Goal: Task Accomplishment & Management: Manage account settings

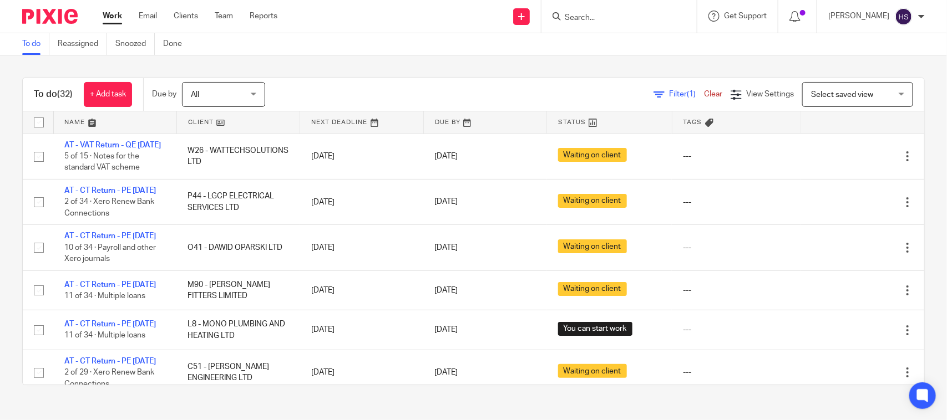
click at [109, 21] on link "Work" at bounding box center [112, 16] width 19 height 11
click at [118, 7] on div "Work Email Clients Team Reports Work Email Clients Team Reports Settings" at bounding box center [193, 16] width 202 height 33
click at [109, 11] on link "Work" at bounding box center [112, 16] width 19 height 11
drag, startPoint x: 306, startPoint y: 265, endPoint x: 286, endPoint y: 82, distance: 183.5
click at [112, 14] on link "Work" at bounding box center [112, 16] width 19 height 11
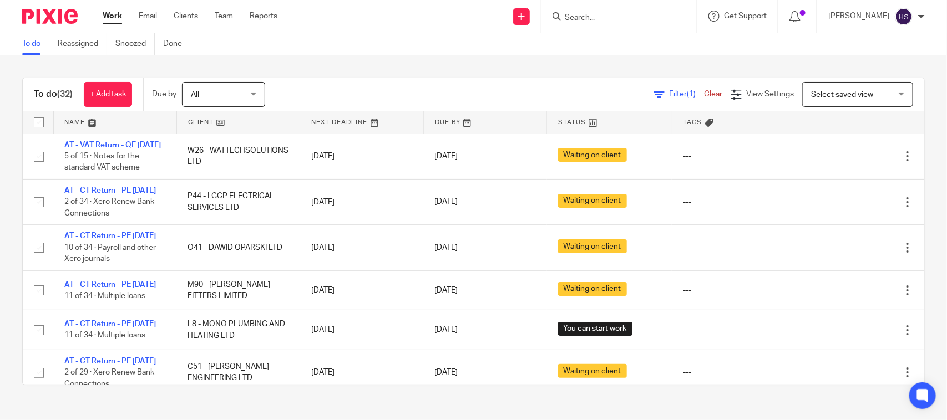
click at [419, 61] on div "To do (32) + Add task Due by All All [DATE] [DATE] This week Next week This mon…" at bounding box center [473, 231] width 947 height 352
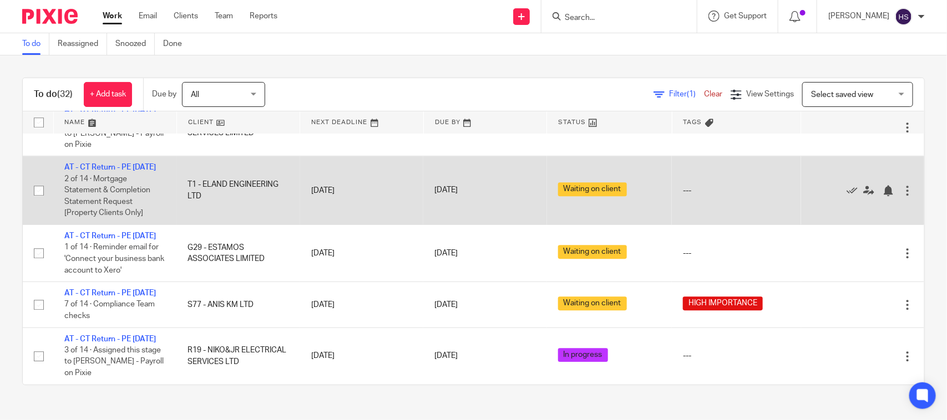
scroll to position [1749, 0]
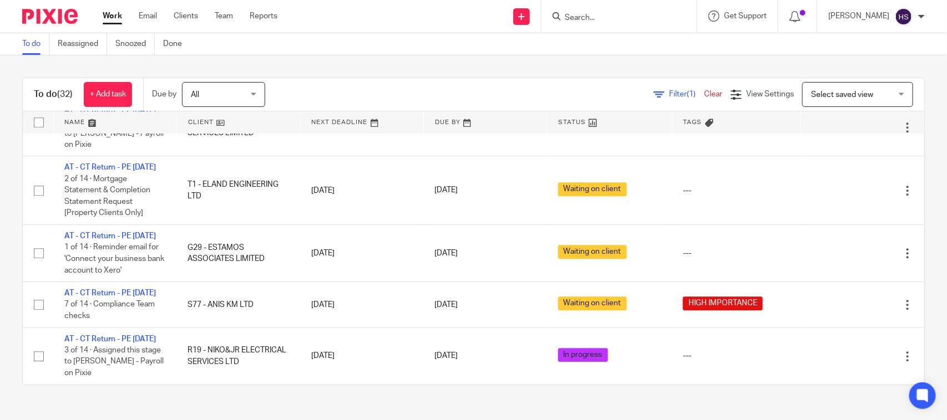
drag, startPoint x: 363, startPoint y: 336, endPoint x: 380, endPoint y: 131, distance: 205.4
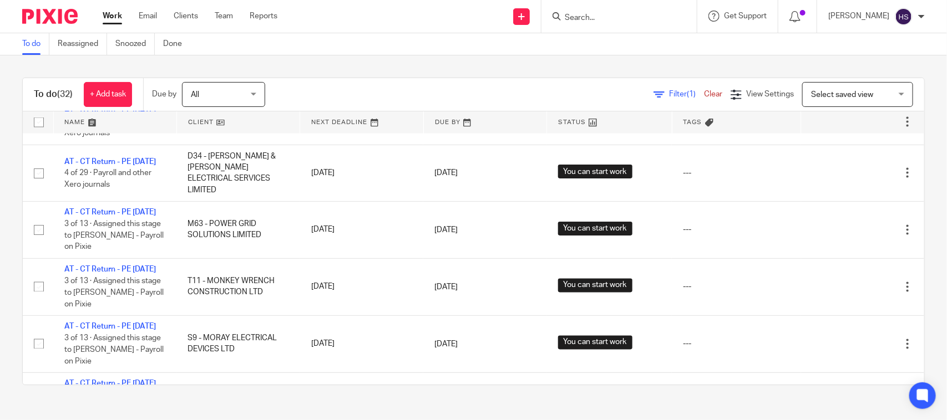
scroll to position [0, 0]
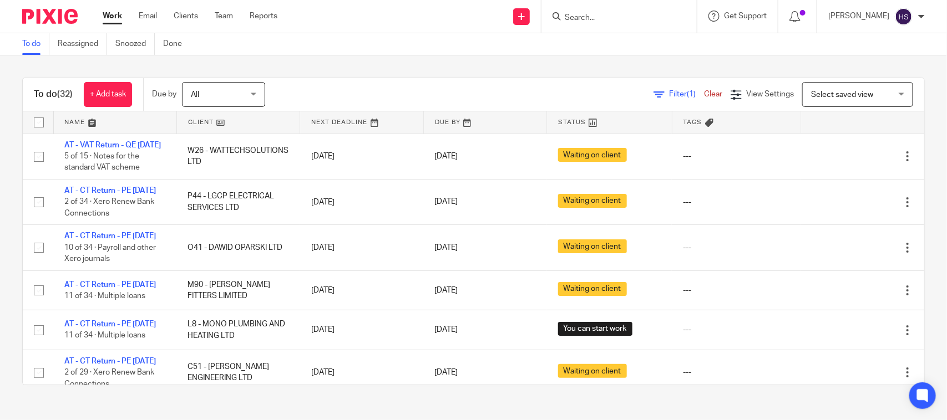
drag, startPoint x: 373, startPoint y: 253, endPoint x: 336, endPoint y: 56, distance: 200.4
click at [653, 95] on link "Filter (1)" at bounding box center [678, 94] width 50 height 8
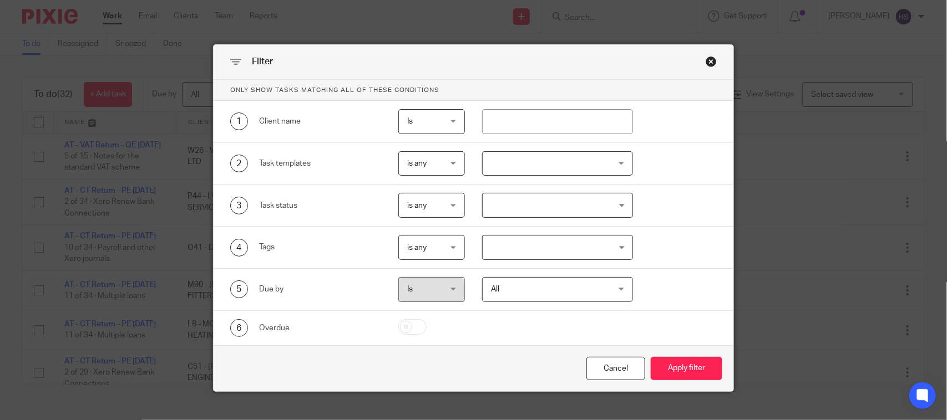
click at [560, 195] on div "Search for option" at bounding box center [555, 205] width 144 height 22
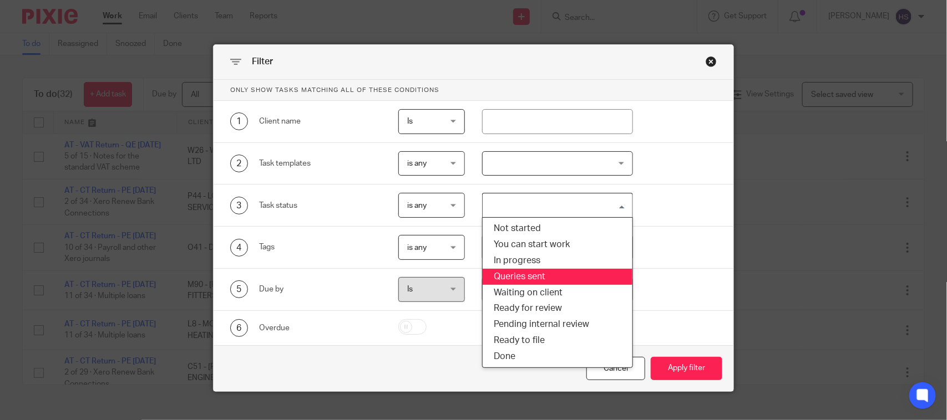
click at [357, 242] on div "4 Tags" at bounding box center [297, 247] width 168 height 25
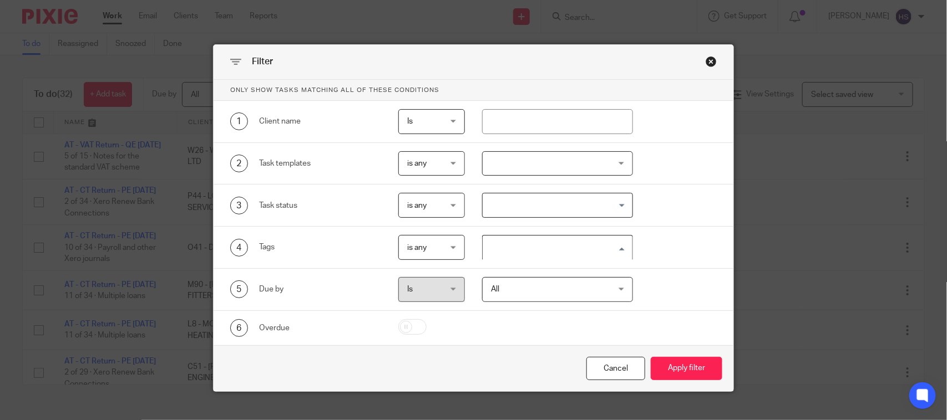
click at [550, 251] on input "Search for option" at bounding box center [555, 247] width 142 height 19
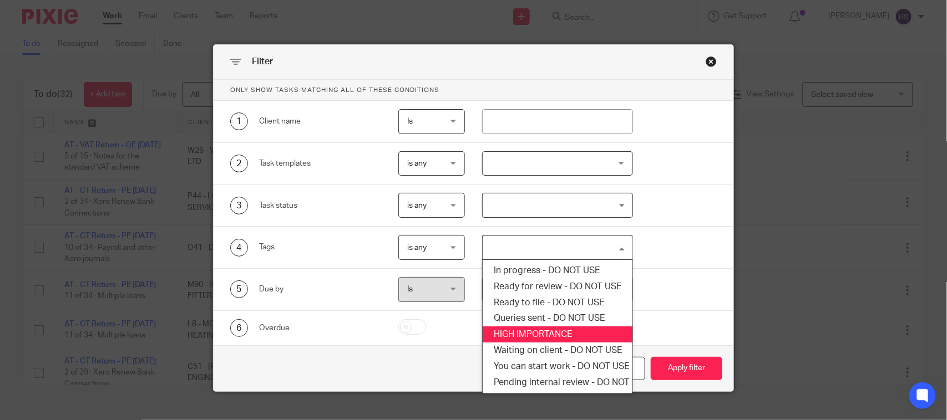
click at [531, 328] on li "HIGH IMPORTANCE" at bounding box center [557, 335] width 149 height 16
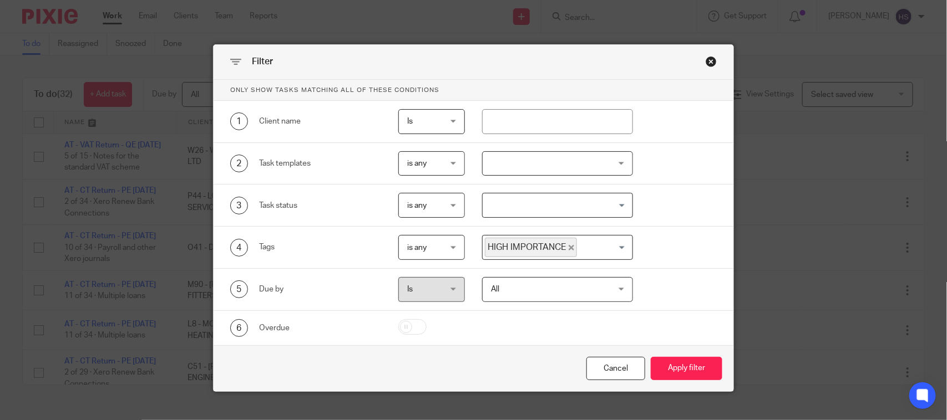
drag, startPoint x: 669, startPoint y: 365, endPoint x: 658, endPoint y: 350, distance: 18.6
click at [668, 365] on button "Apply filter" at bounding box center [687, 369] width 72 height 24
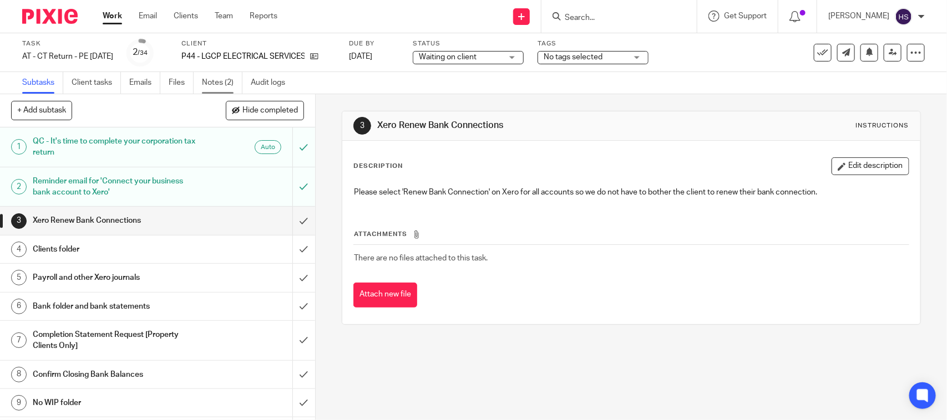
click at [209, 75] on link "Notes (2)" at bounding box center [222, 83] width 40 height 22
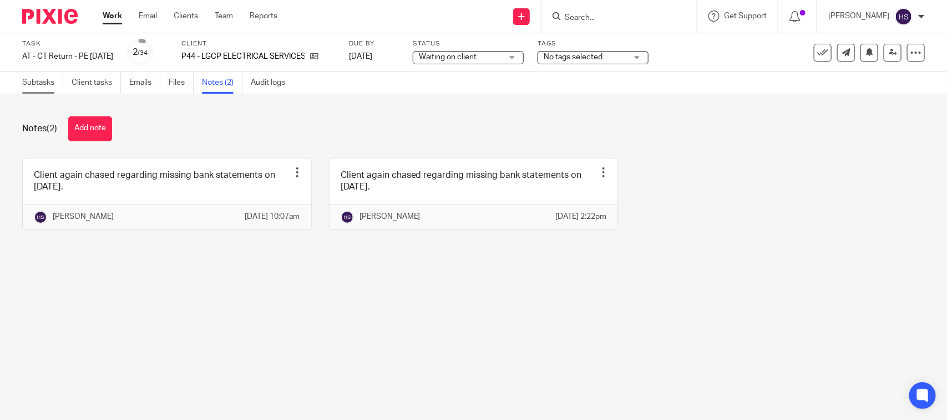
click at [37, 82] on link "Subtasks" at bounding box center [42, 83] width 41 height 22
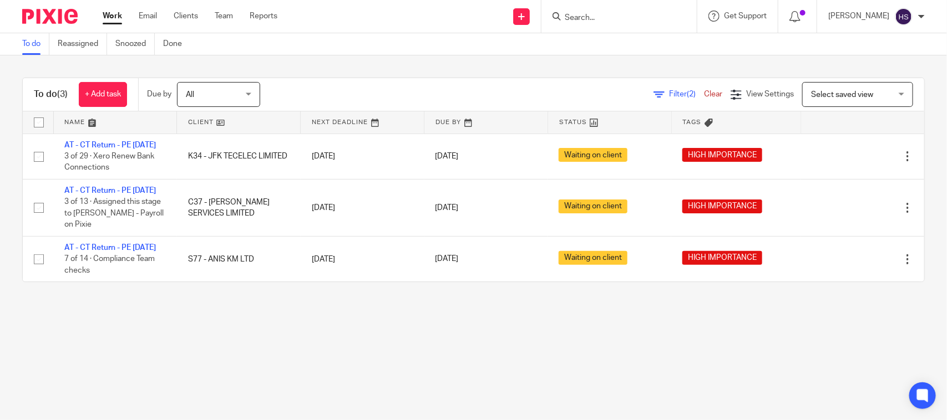
click at [653, 89] on div "Filter (2) Clear" at bounding box center [691, 95] width 77 height 12
click at [669, 90] on span "Filter (2)" at bounding box center [686, 94] width 35 height 8
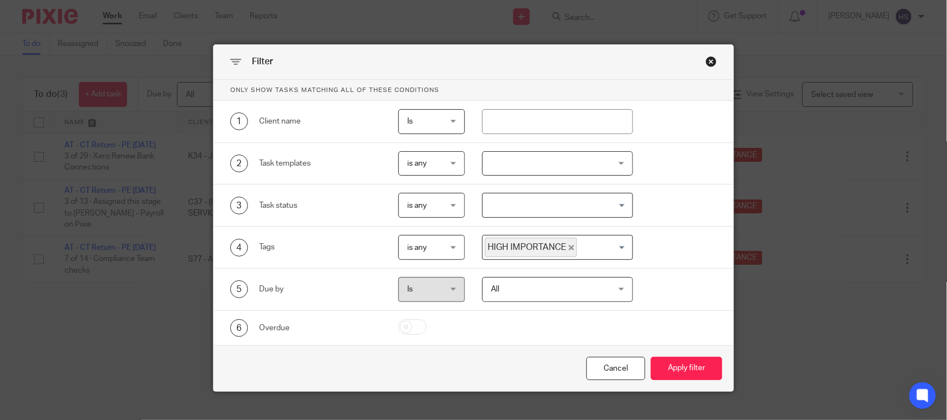
click at [568, 247] on icon "Deselect HIGH IMPORTANCE" at bounding box center [571, 248] width 6 height 6
click at [684, 367] on button "Apply filter" at bounding box center [687, 369] width 72 height 24
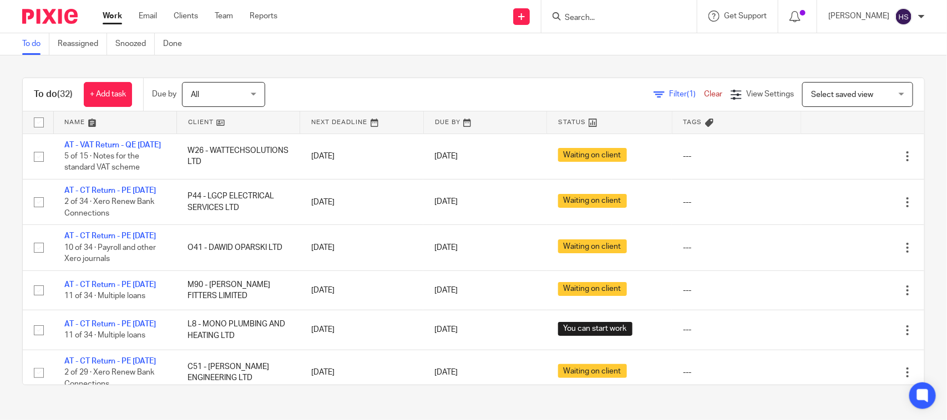
drag, startPoint x: 473, startPoint y: 263, endPoint x: 460, endPoint y: 100, distance: 163.6
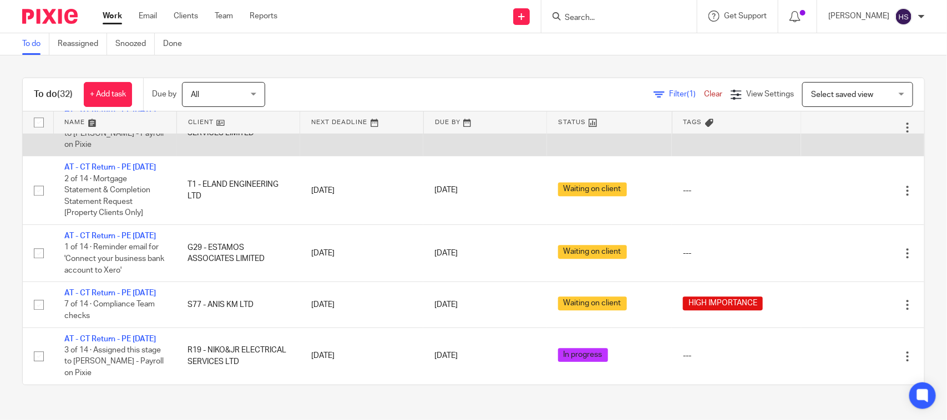
scroll to position [1749, 0]
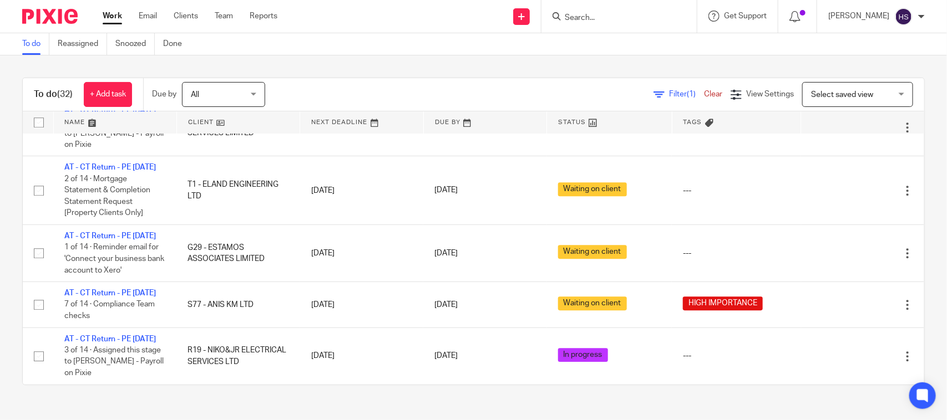
drag, startPoint x: 214, startPoint y: 209, endPoint x: 236, endPoint y: 62, distance: 148.7
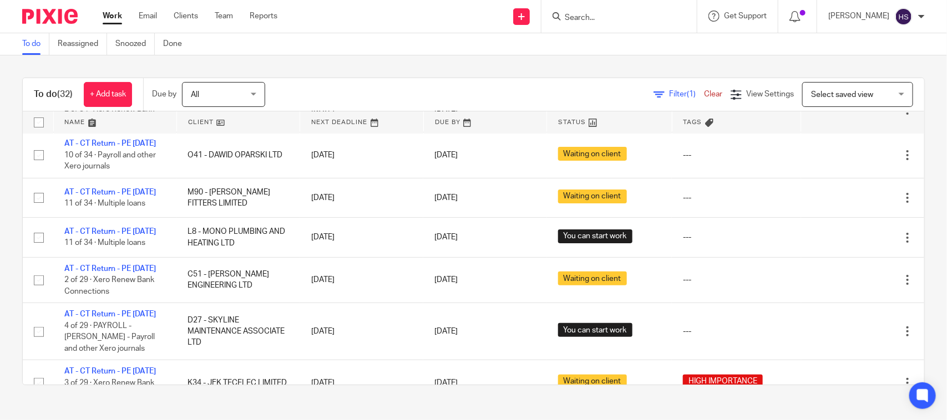
scroll to position [0, 0]
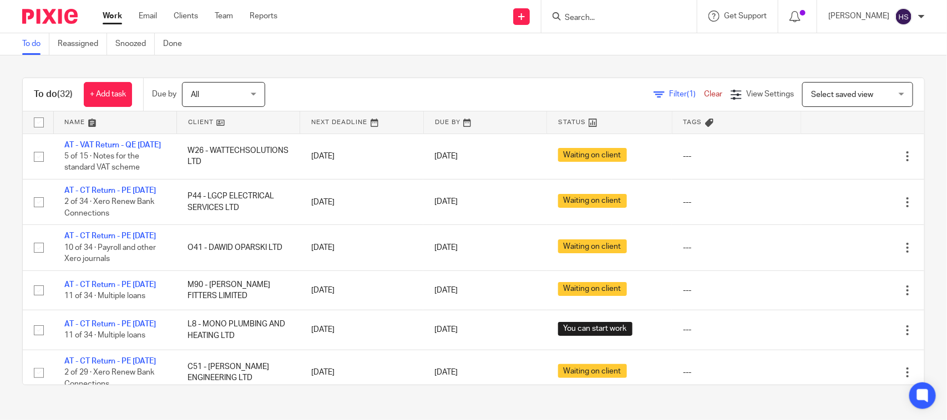
drag, startPoint x: 270, startPoint y: 301, endPoint x: 284, endPoint y: 98, distance: 203.5
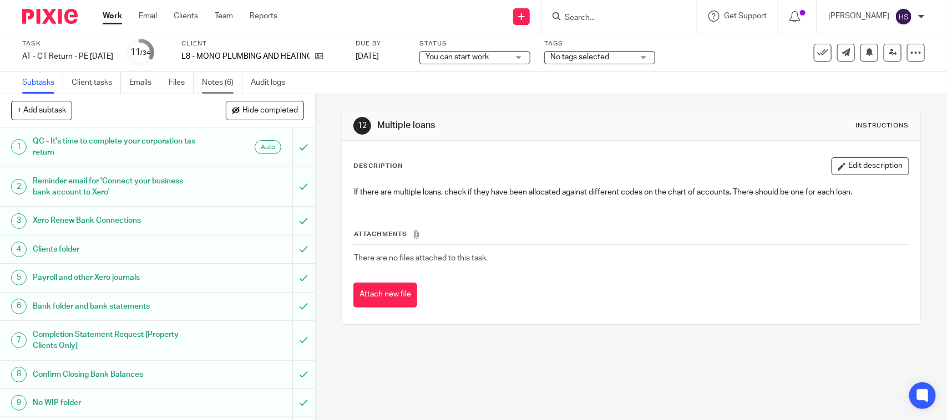
click at [214, 80] on link "Notes (6)" at bounding box center [222, 83] width 40 height 22
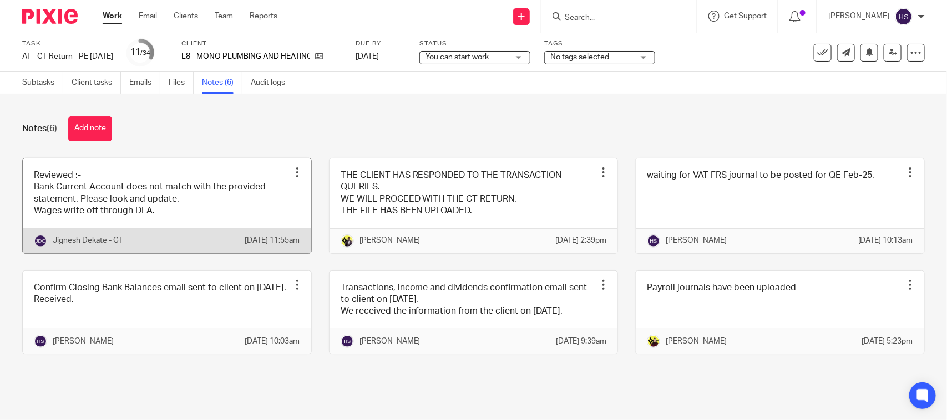
click at [186, 229] on link at bounding box center [167, 206] width 288 height 95
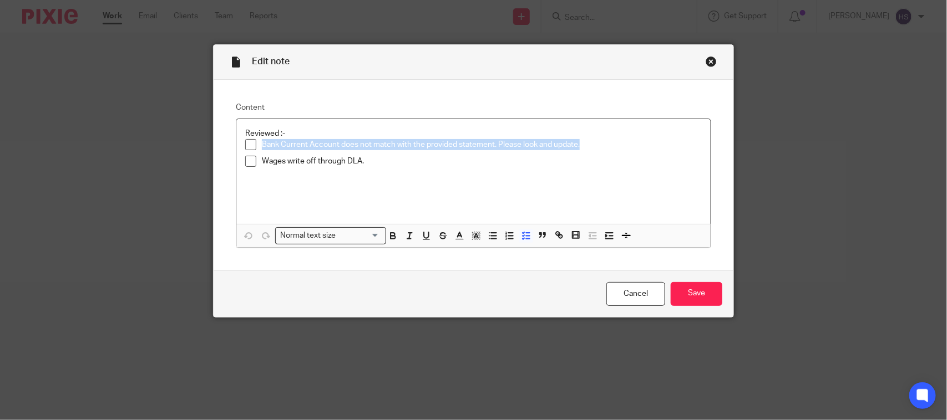
drag, startPoint x: 259, startPoint y: 145, endPoint x: 595, endPoint y: 141, distance: 336.1
click at [595, 141] on p "Bank Current Account does not match with the provided statement. Please look an…" at bounding box center [482, 144] width 440 height 11
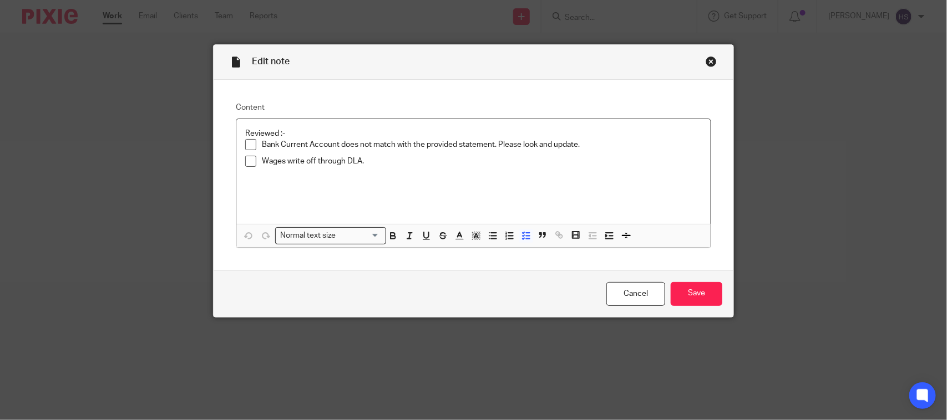
click at [334, 165] on p "Wages write off through DLA." at bounding box center [482, 161] width 440 height 11
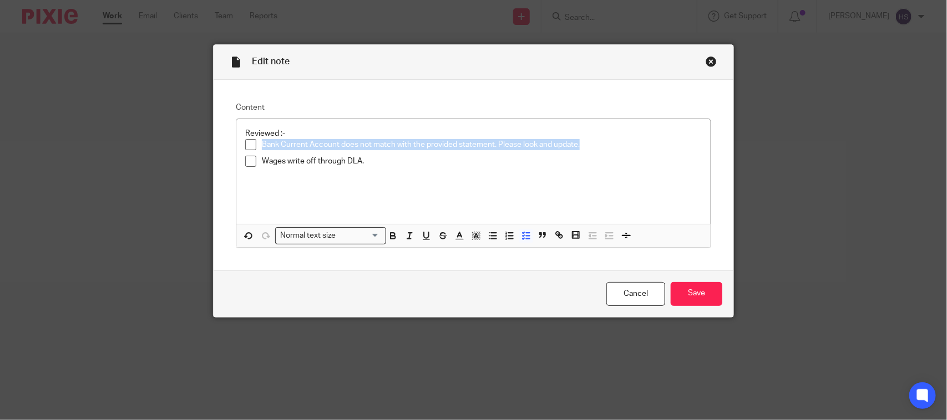
click at [705, 59] on div "Close this dialog window" at bounding box center [710, 61] width 11 height 11
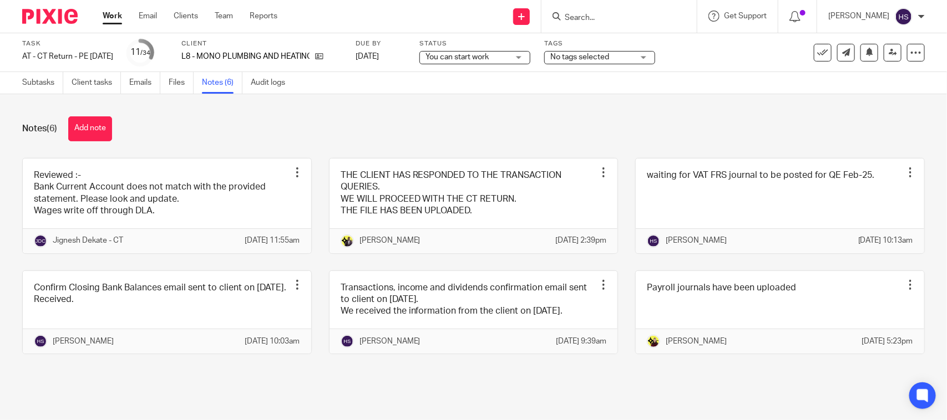
click at [500, 51] on div "You can start work You can start work" at bounding box center [474, 57] width 111 height 13
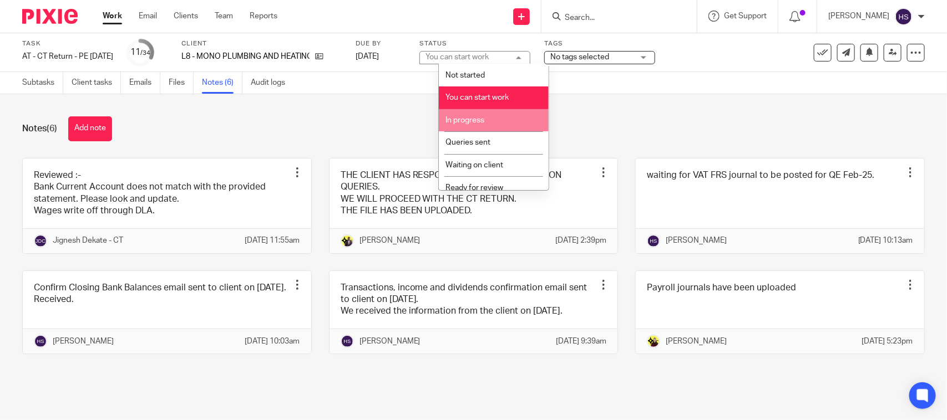
click at [480, 120] on span "In progress" at bounding box center [465, 120] width 39 height 8
